Goal: Find specific page/section: Find specific page/section

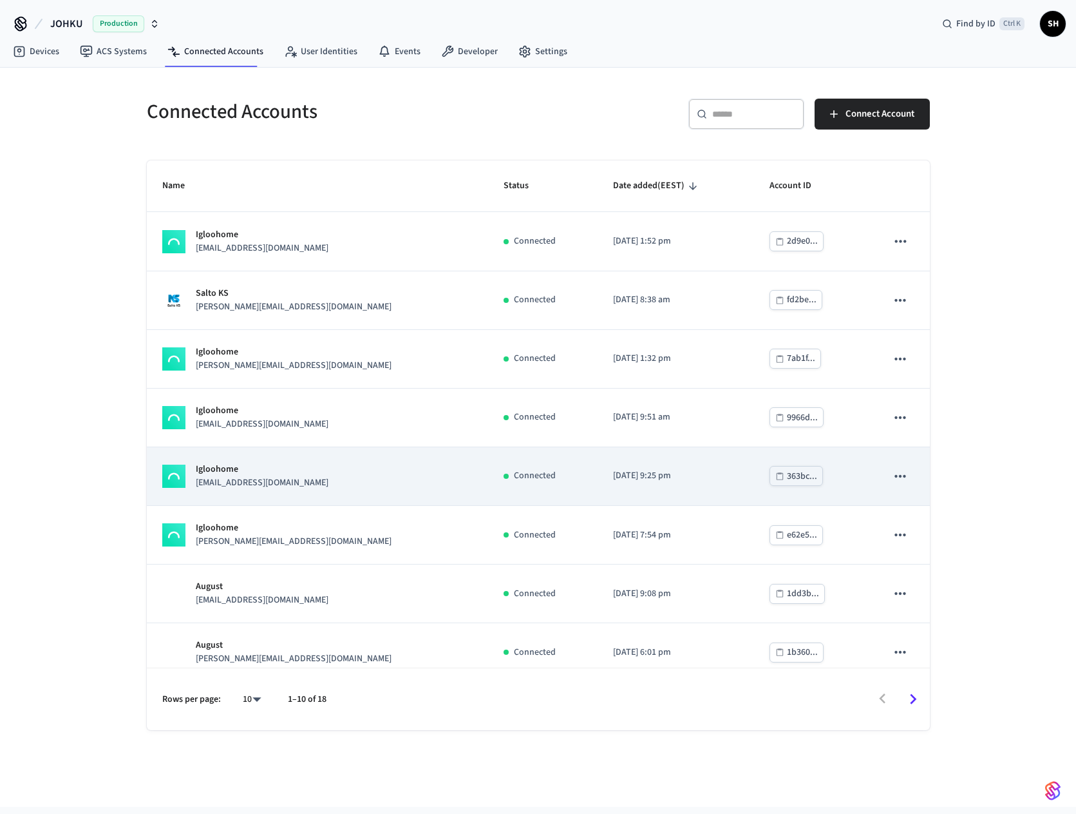
click at [258, 481] on p "[EMAIL_ADDRESS][DOMAIN_NAME]" at bounding box center [262, 483] width 133 height 14
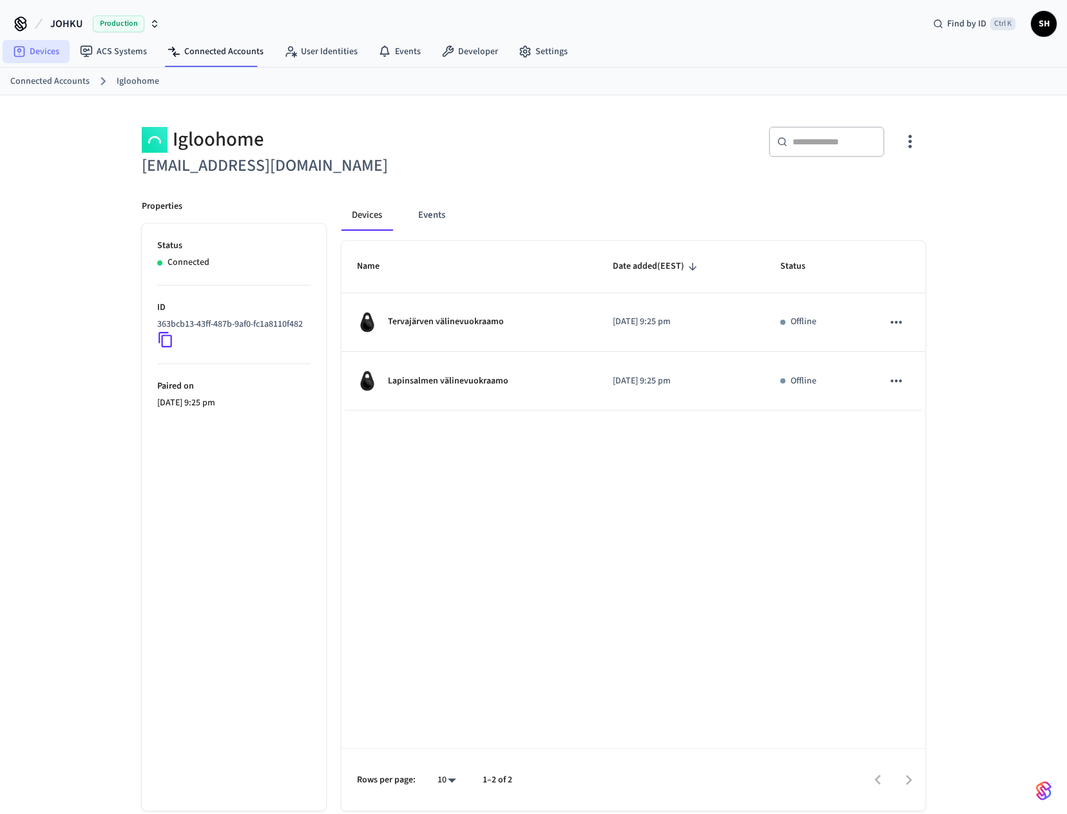
click at [45, 55] on link "Devices" at bounding box center [36, 51] width 67 height 23
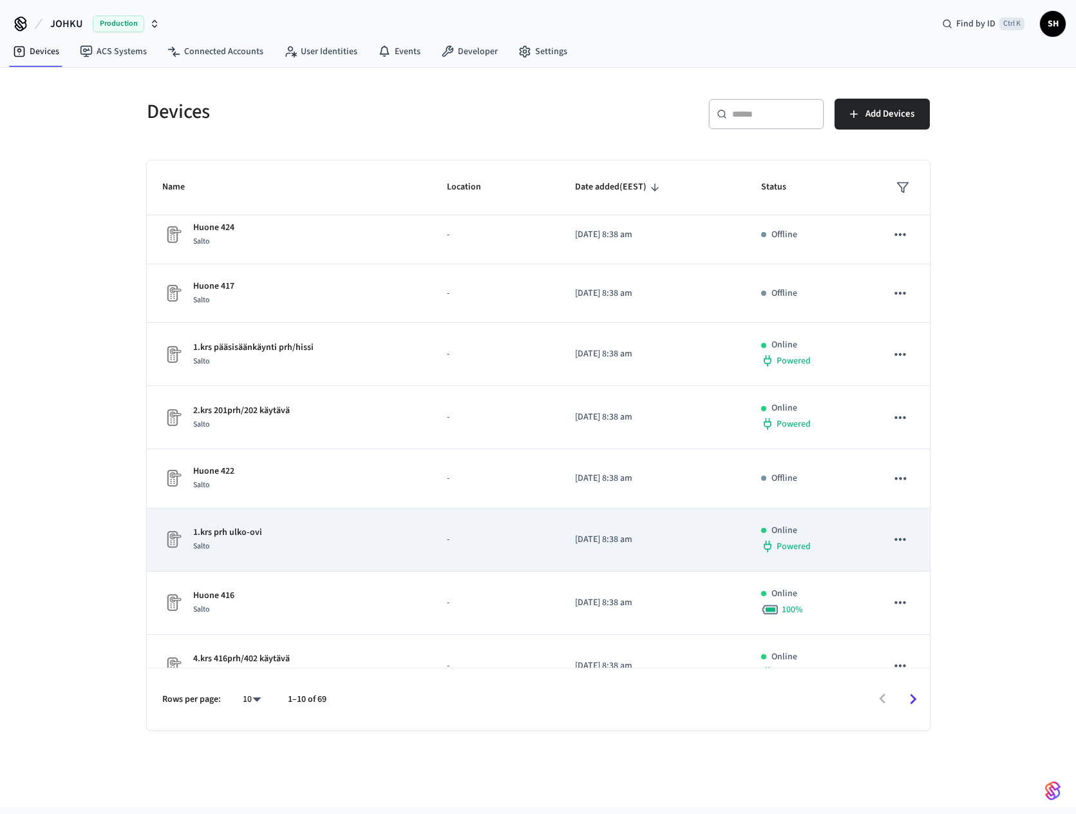
scroll to position [157, 0]
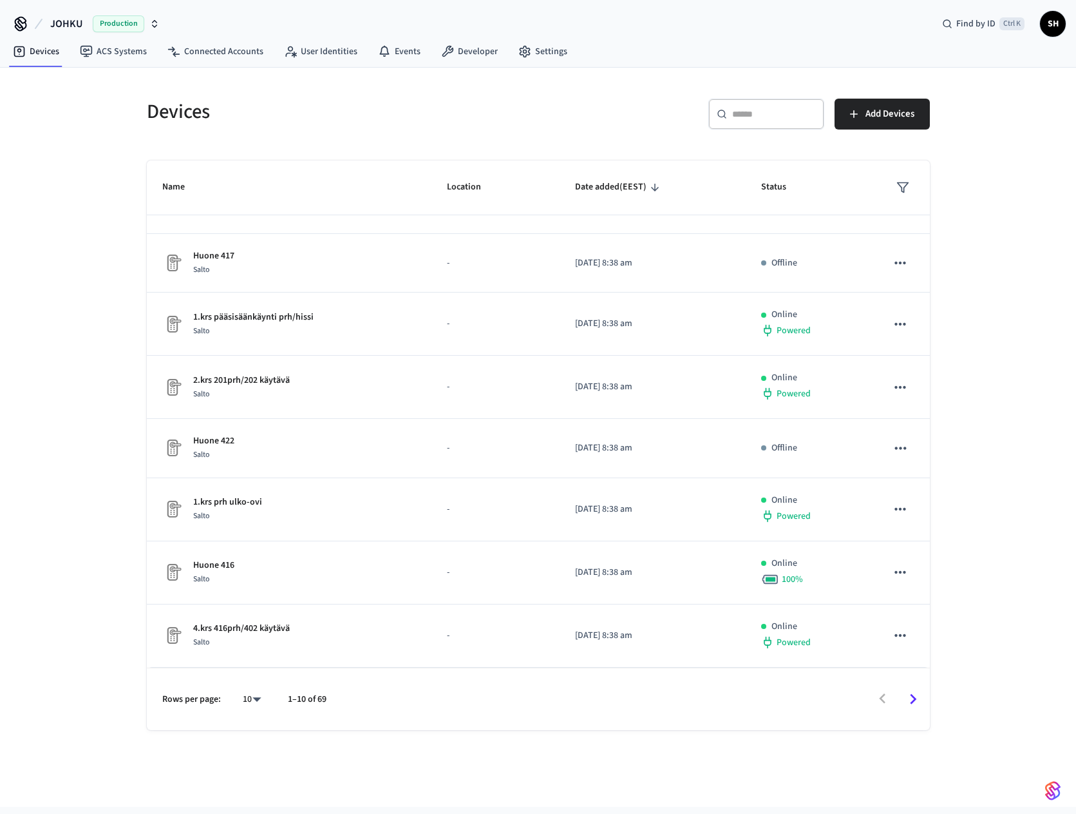
click at [976, 175] on div "Devices ​ ​ Add Devices Name Location Date added (EEST) Status [GEOGRAPHIC_DATA…" at bounding box center [538, 437] width 1076 height 739
click at [984, 289] on div "Devices ​ ​ Add Devices Name Location Date added (EEST) Status [GEOGRAPHIC_DATA…" at bounding box center [538, 437] width 1076 height 739
click at [1008, 727] on div "Devices ​ ​ Add Devices Name Location Date added (EEST) Status [GEOGRAPHIC_DATA…" at bounding box center [538, 437] width 1076 height 739
